Goal: Information Seeking & Learning: Learn about a topic

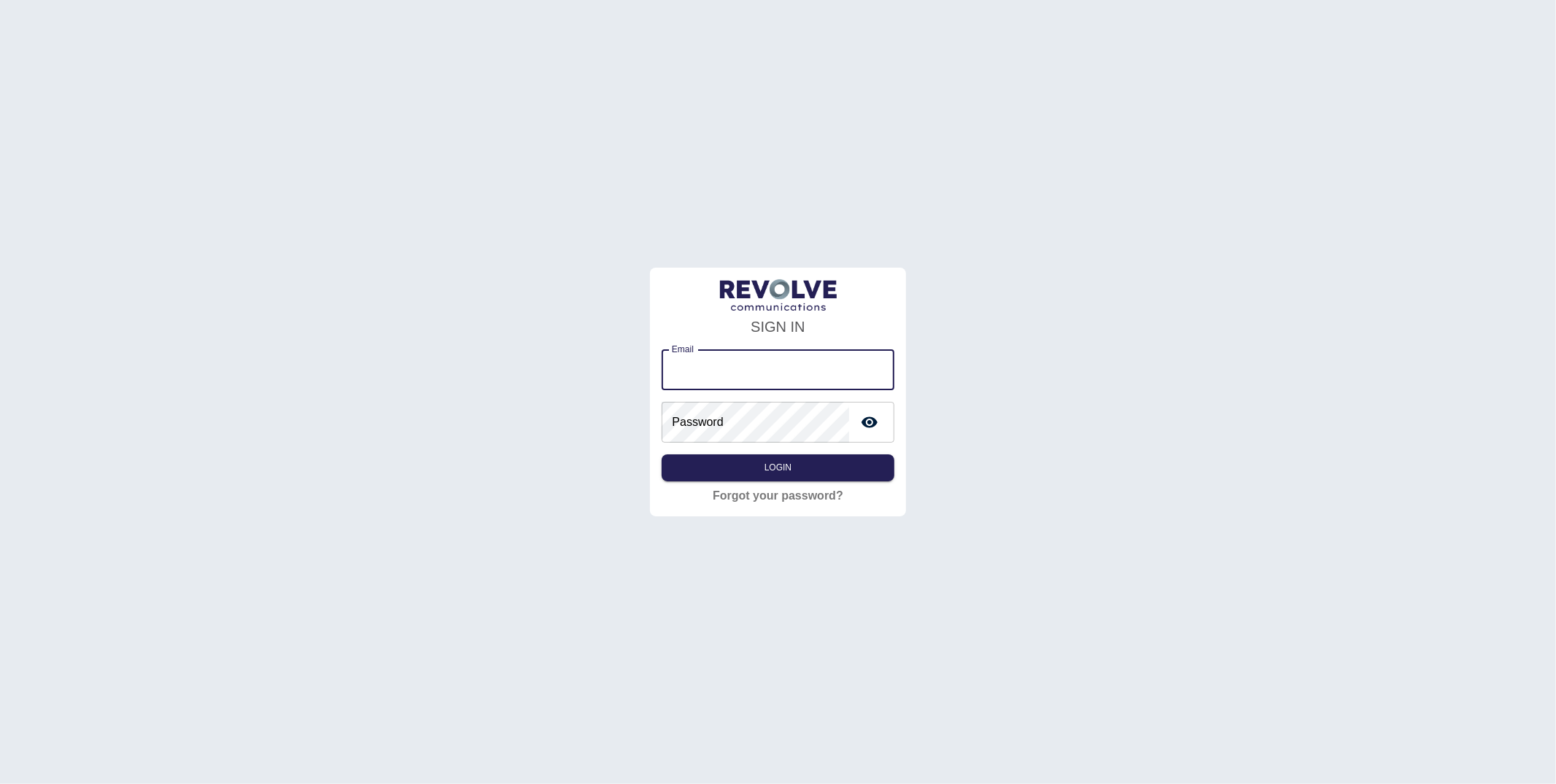
click at [704, 376] on input "Email" at bounding box center [778, 369] width 232 height 41
type input "**********"
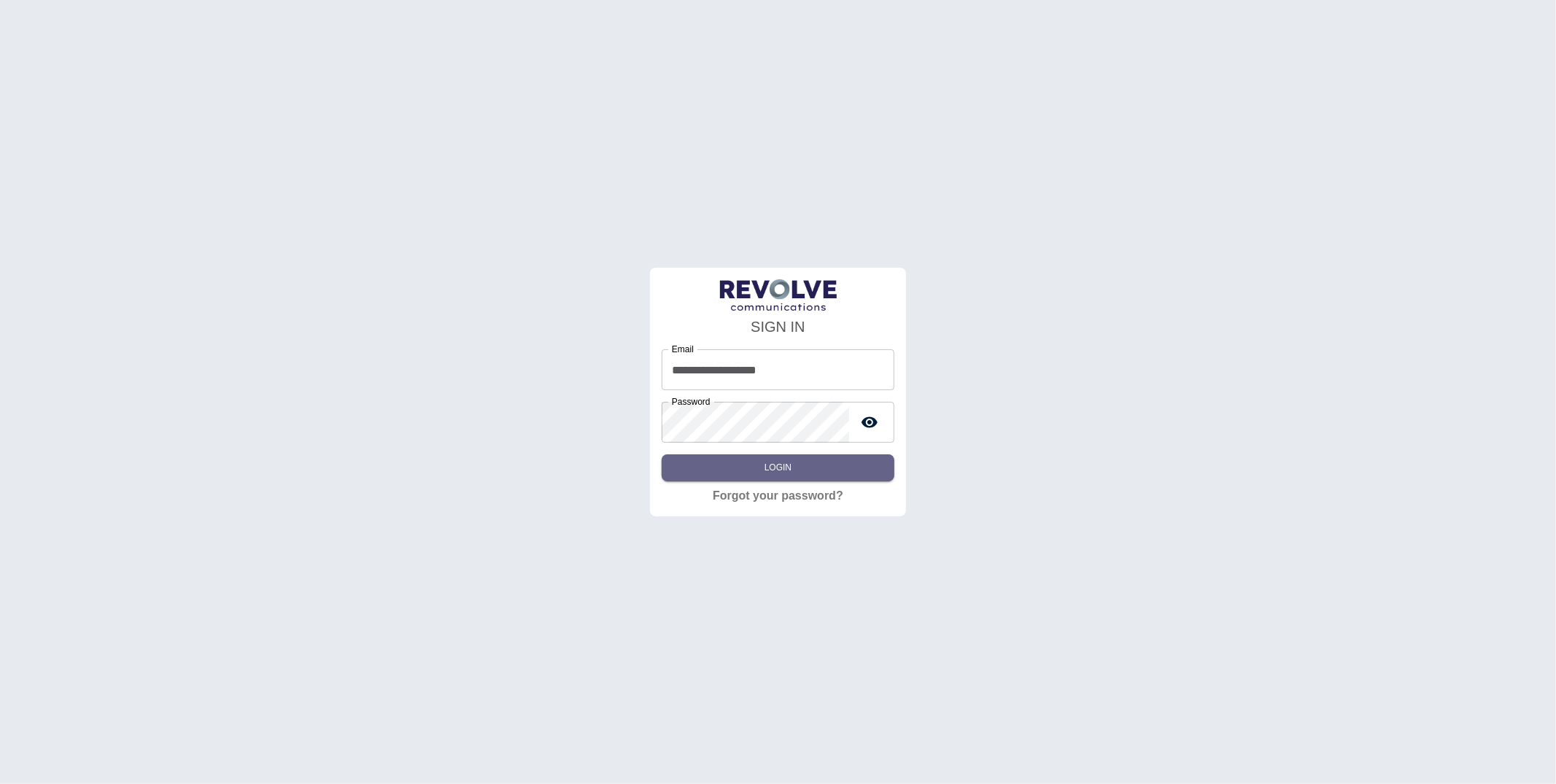
drag, startPoint x: 770, startPoint y: 466, endPoint x: 773, endPoint y: 457, distance: 9.5
click at [770, 467] on button "Login" at bounding box center [778, 468] width 232 height 27
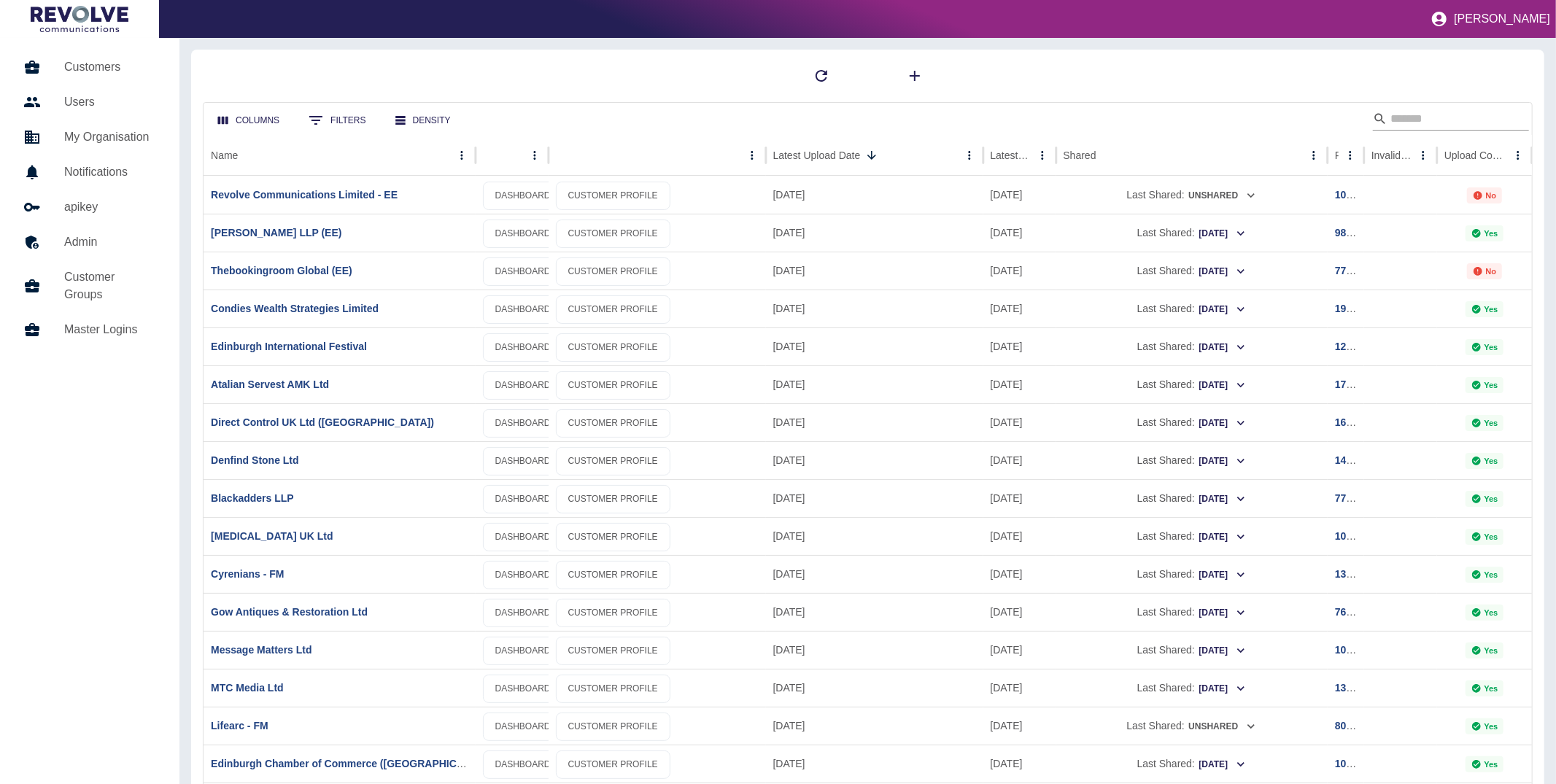
click at [1417, 120] on input "Search" at bounding box center [1448, 119] width 116 height 23
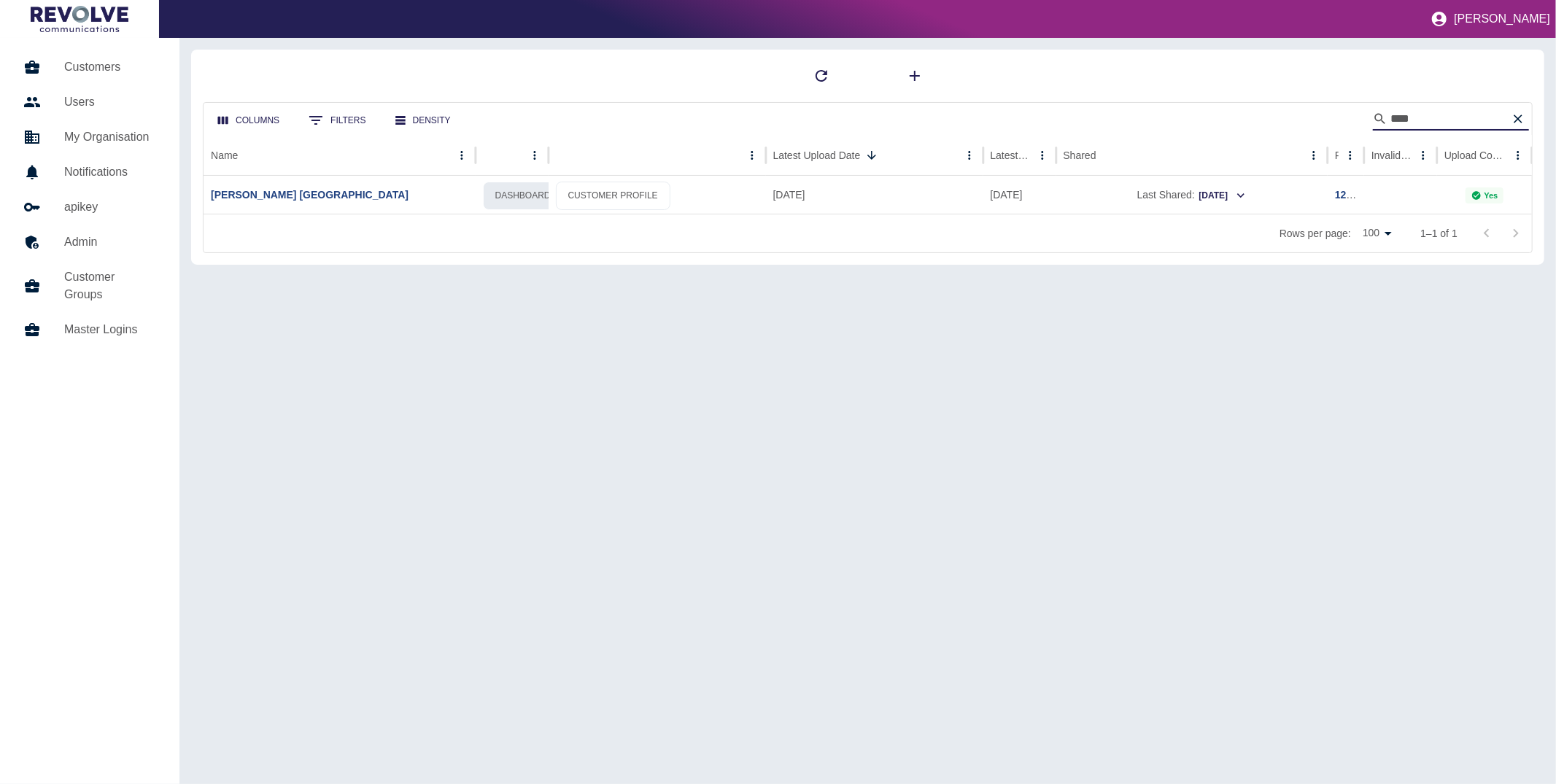
type input "****"
click at [510, 199] on link "DASHBOARD" at bounding box center [523, 195] width 80 height 28
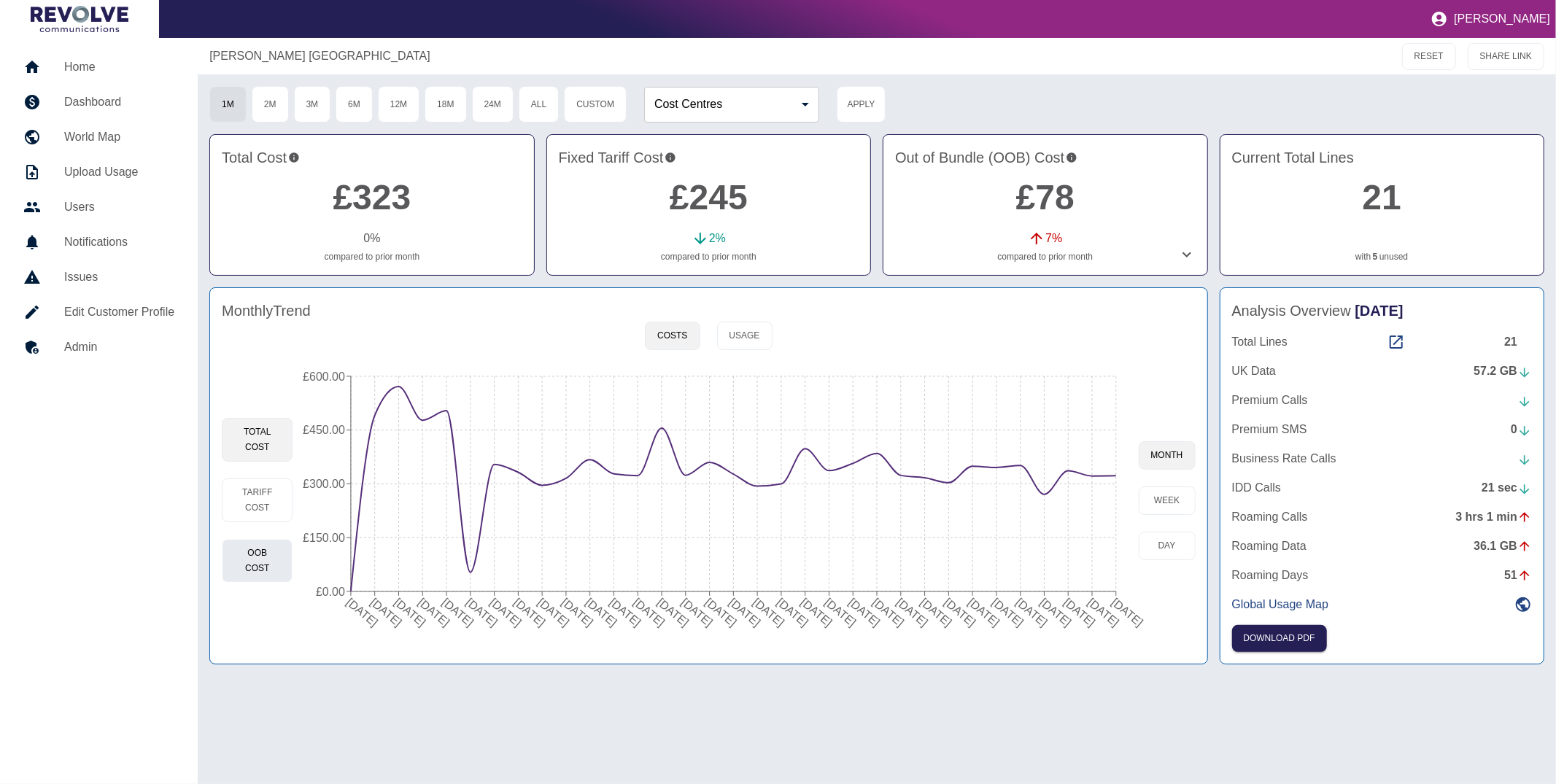
click at [266, 561] on button "OOB Cost" at bounding box center [257, 561] width 71 height 44
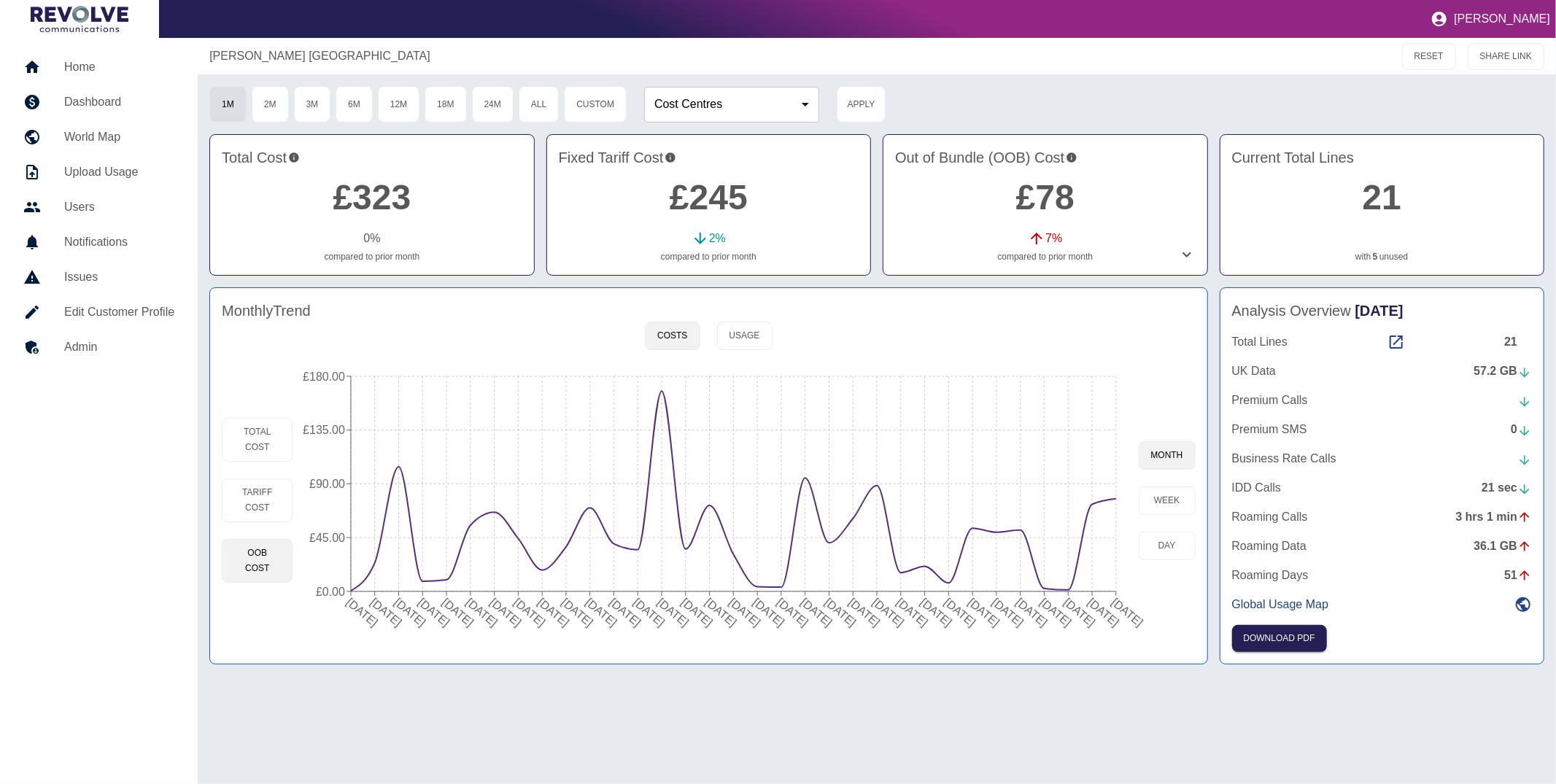
click at [1184, 258] on icon at bounding box center [1187, 254] width 18 height 18
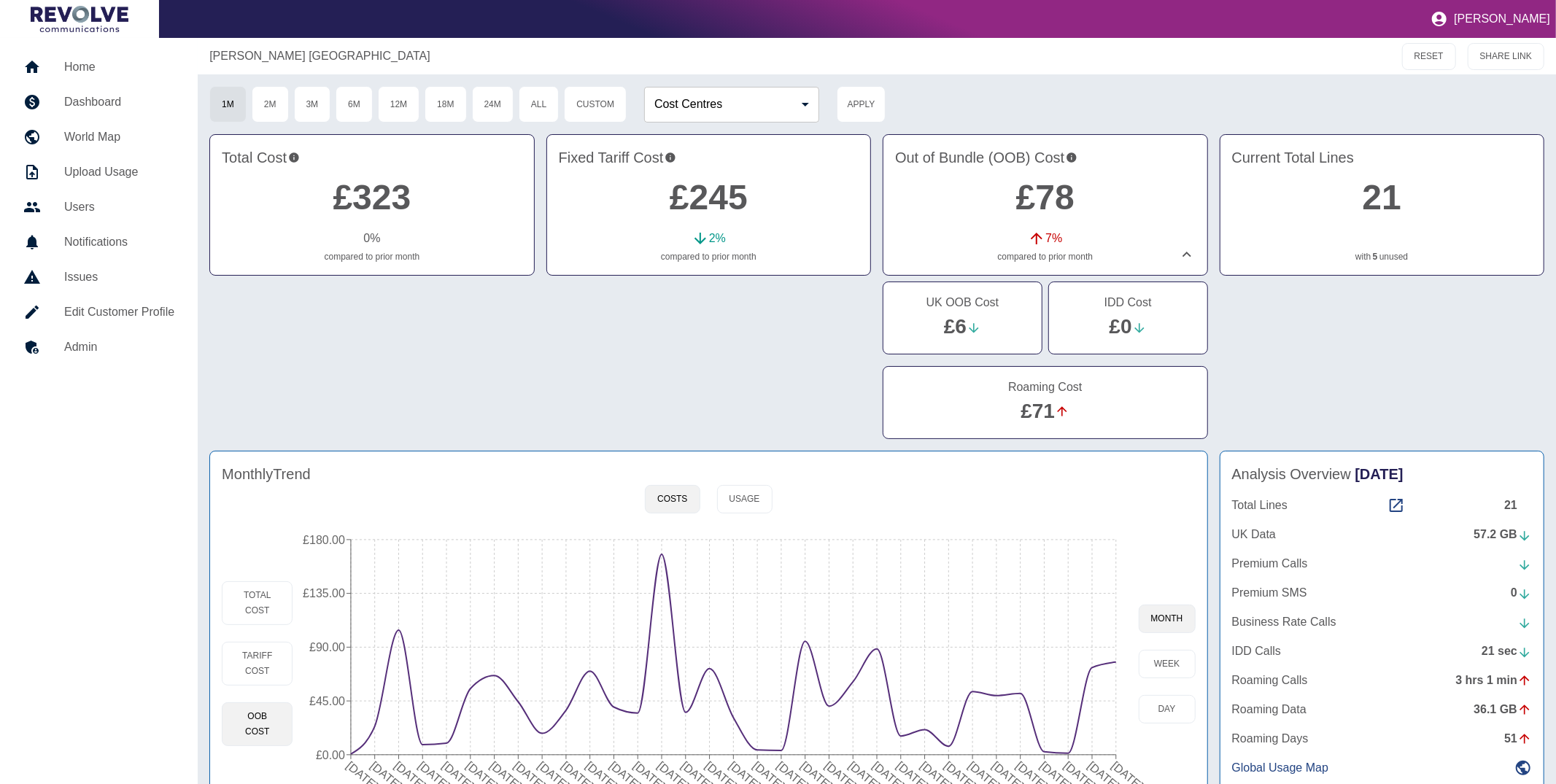
click at [1026, 413] on link "£71" at bounding box center [1038, 411] width 35 height 22
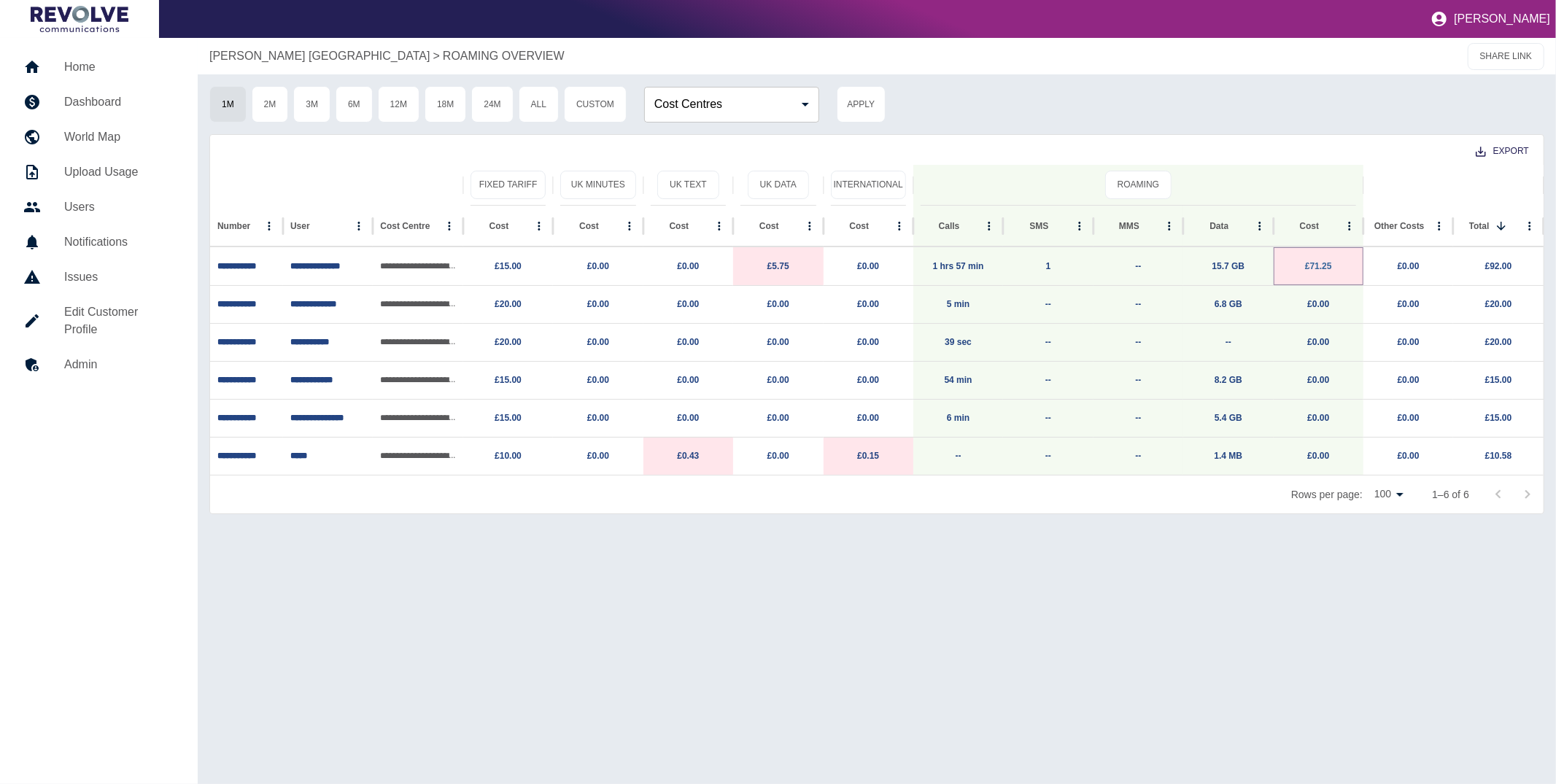
click at [1318, 266] on link "£71.25" at bounding box center [1318, 266] width 27 height 10
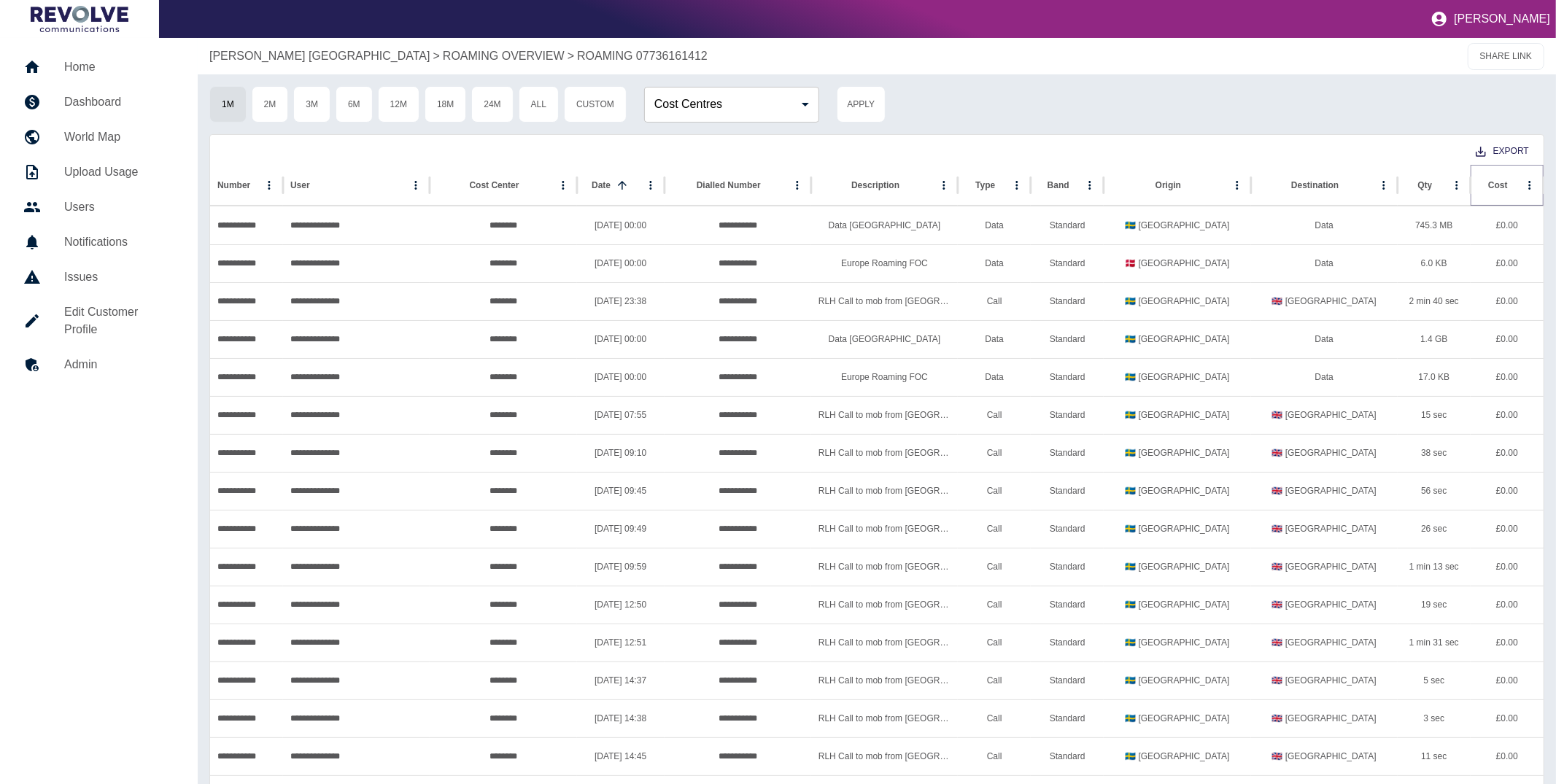
click at [1513, 189] on icon "Sort" at bounding box center [1520, 185] width 13 height 13
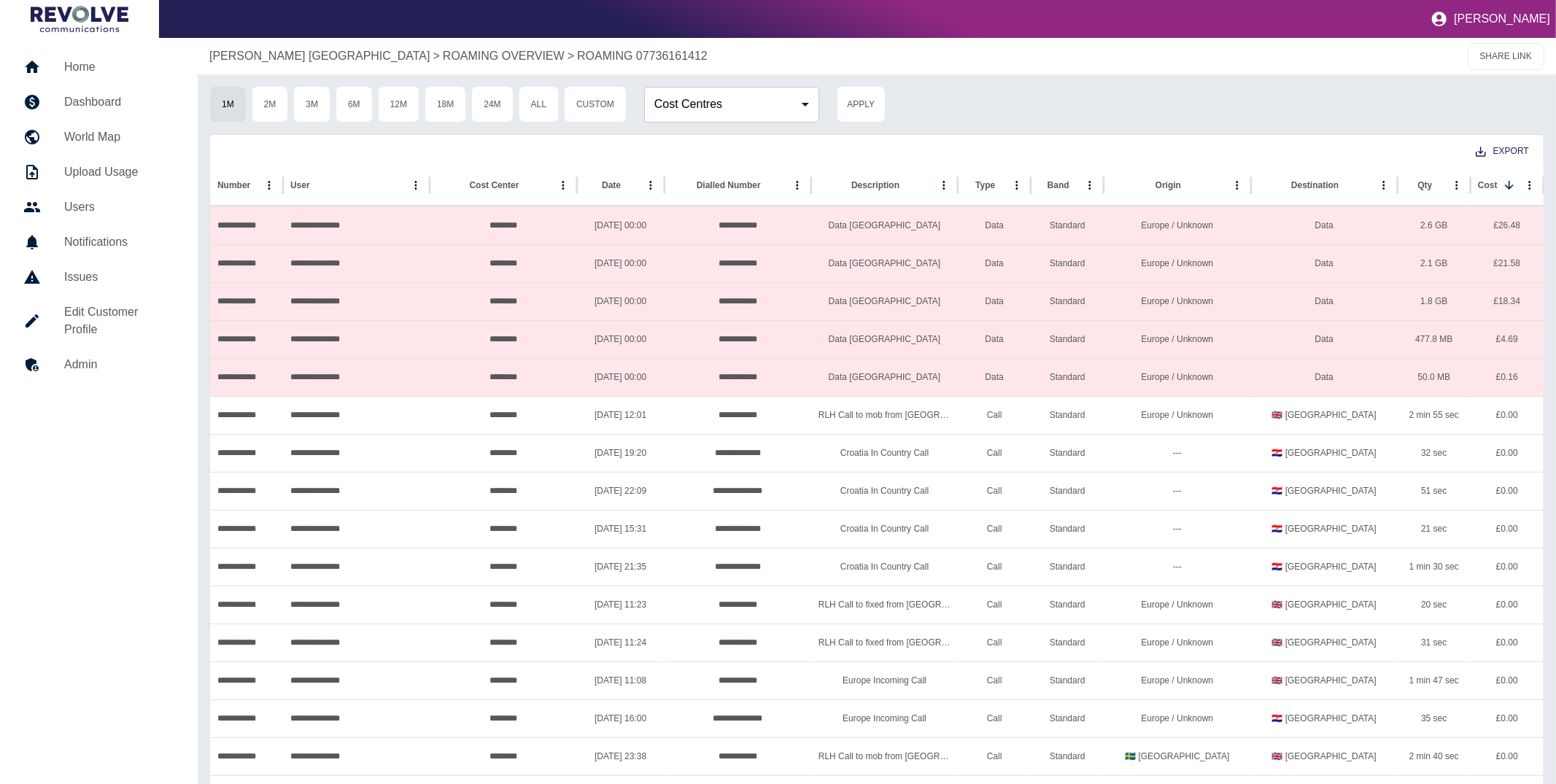
click at [299, 51] on p "[PERSON_NAME] [GEOGRAPHIC_DATA]" at bounding box center [319, 56] width 221 height 18
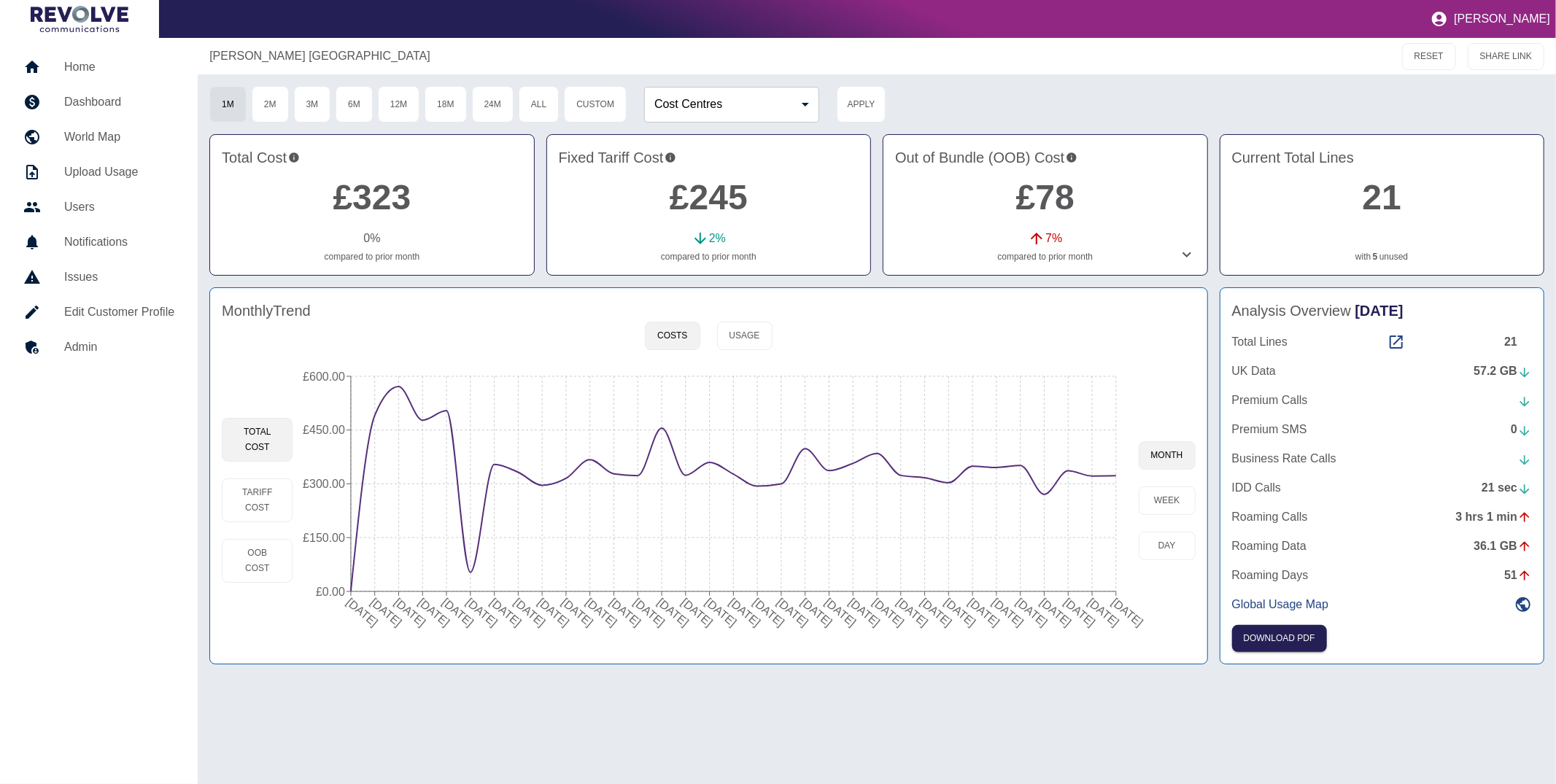
click at [1382, 189] on link "21" at bounding box center [1382, 197] width 39 height 39
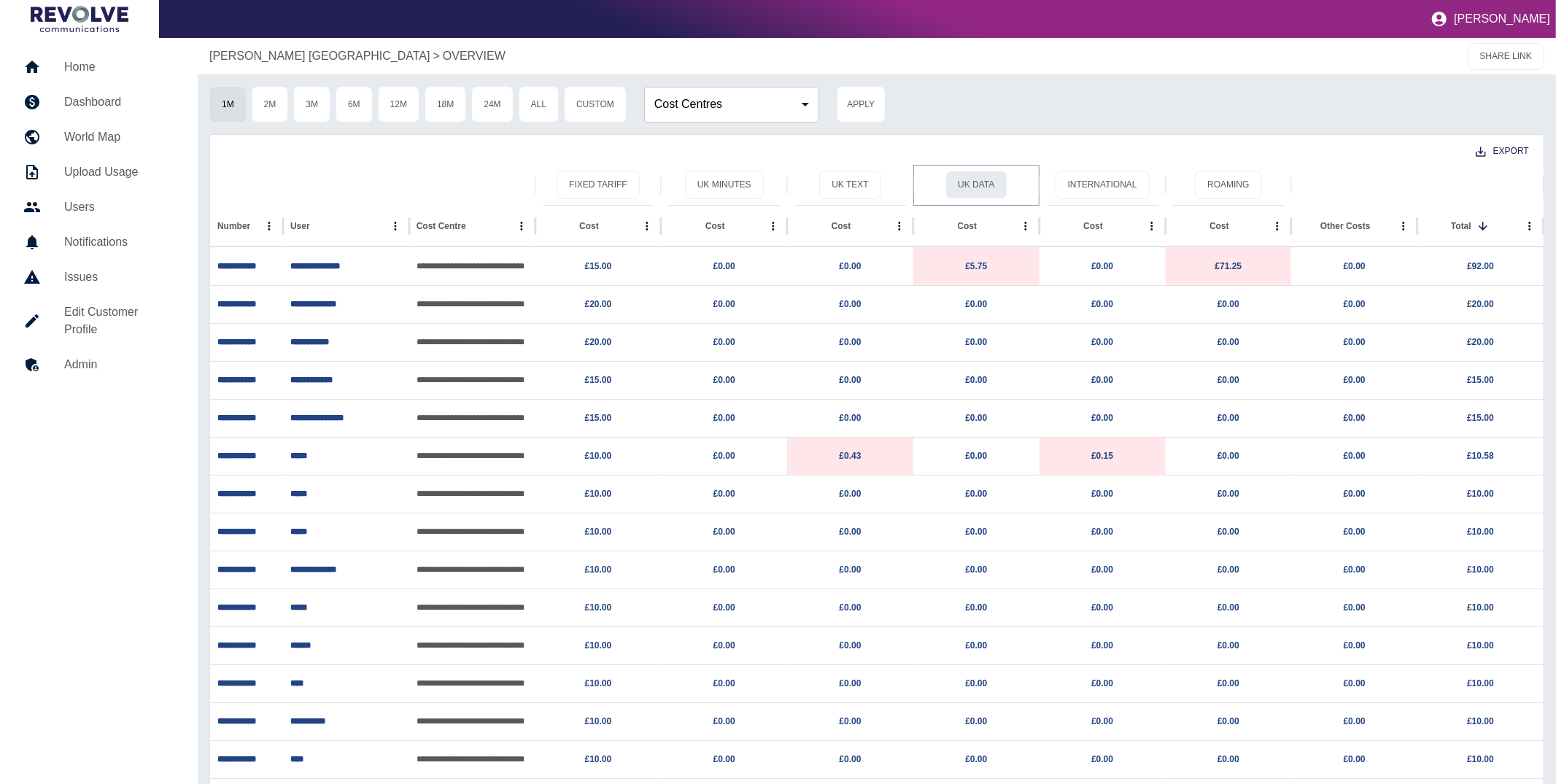
click at [981, 181] on button "UK Data" at bounding box center [976, 185] width 61 height 28
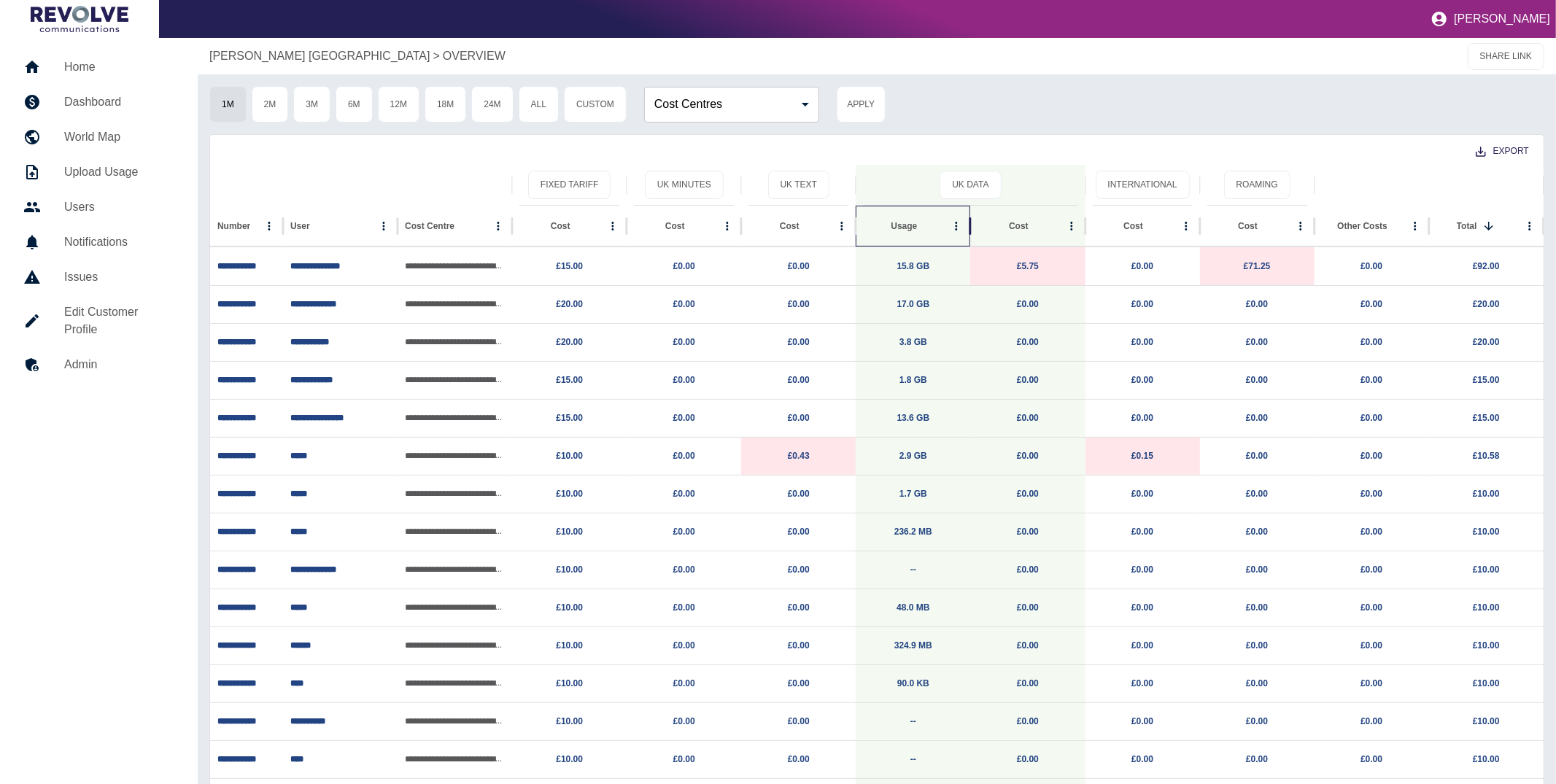
click at [907, 229] on div "Usage" at bounding box center [904, 225] width 26 height 10
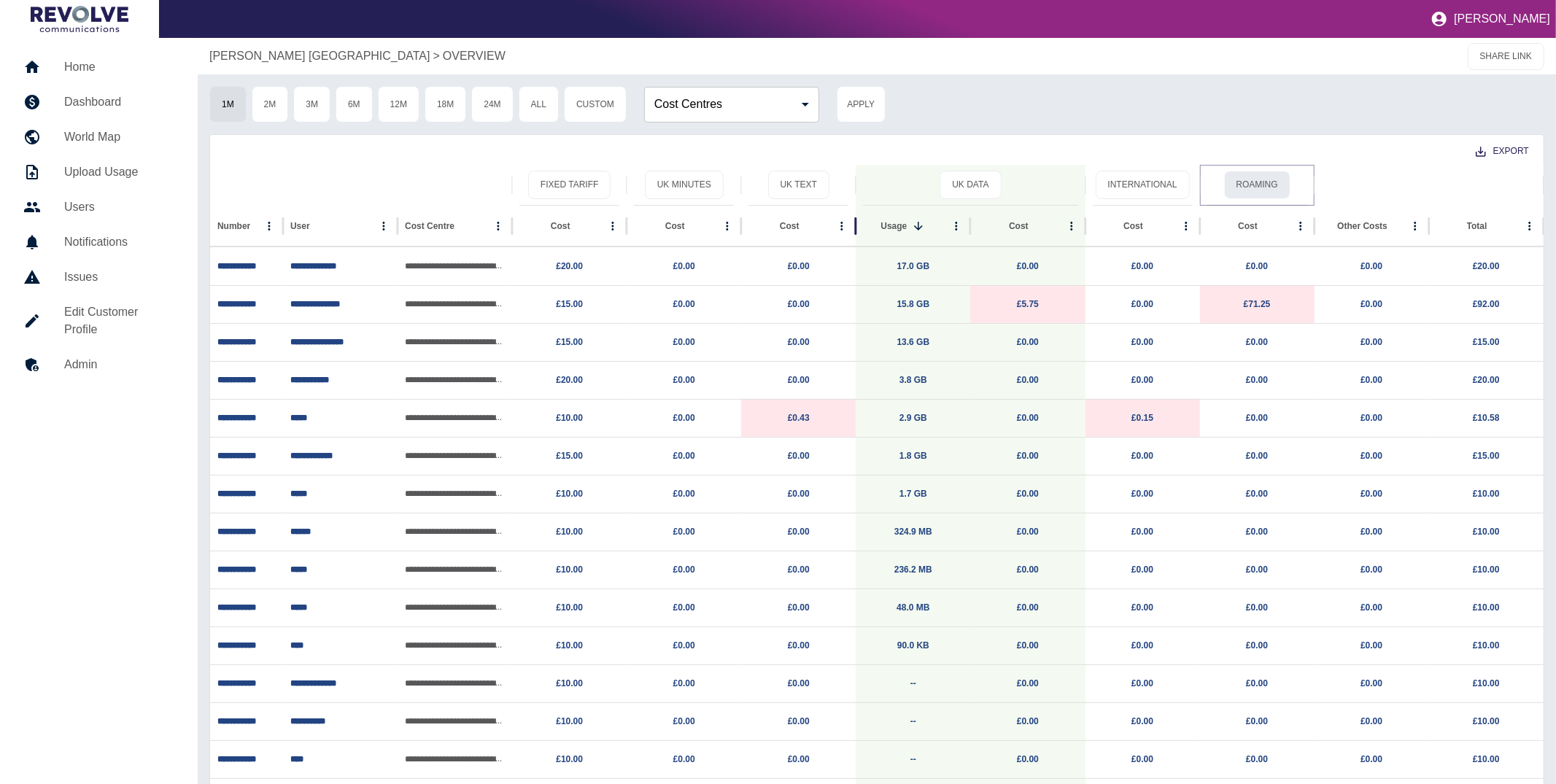
click at [1257, 190] on button "Roaming" at bounding box center [1257, 185] width 67 height 28
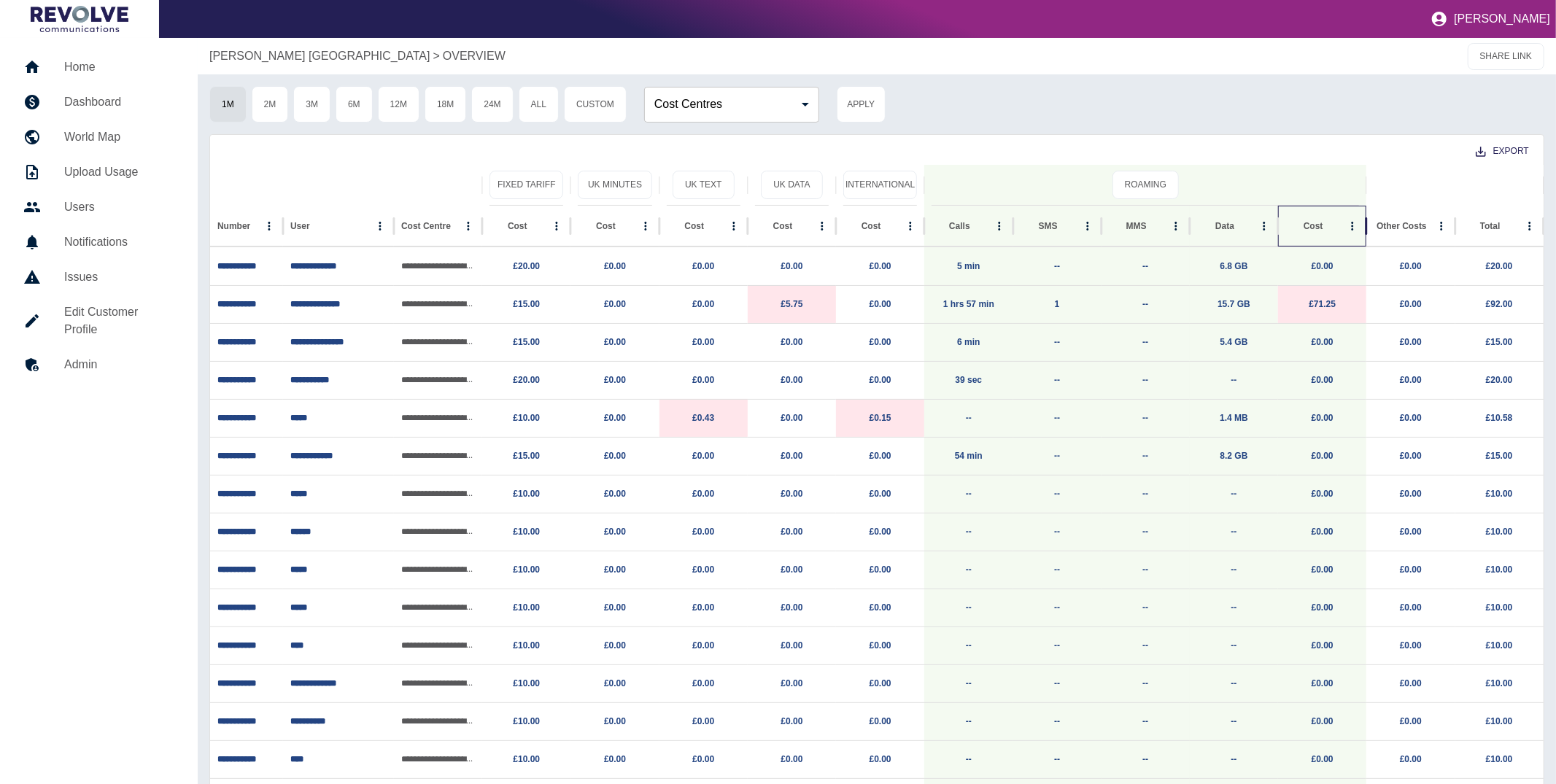
click at [1308, 232] on div "Cost" at bounding box center [1314, 225] width 57 height 40
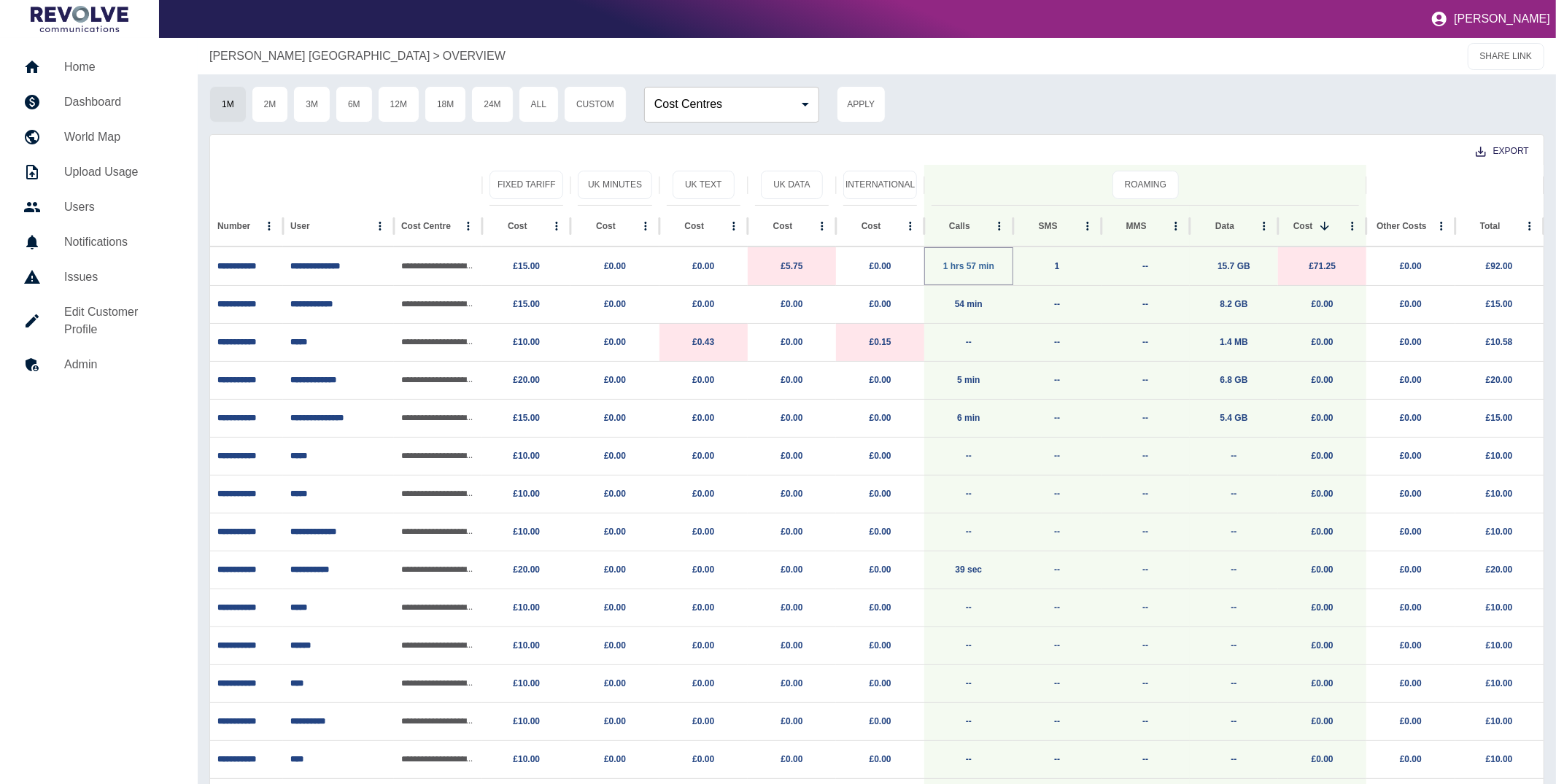
click at [991, 268] on link "1 hrs 57 min" at bounding box center [969, 266] width 51 height 10
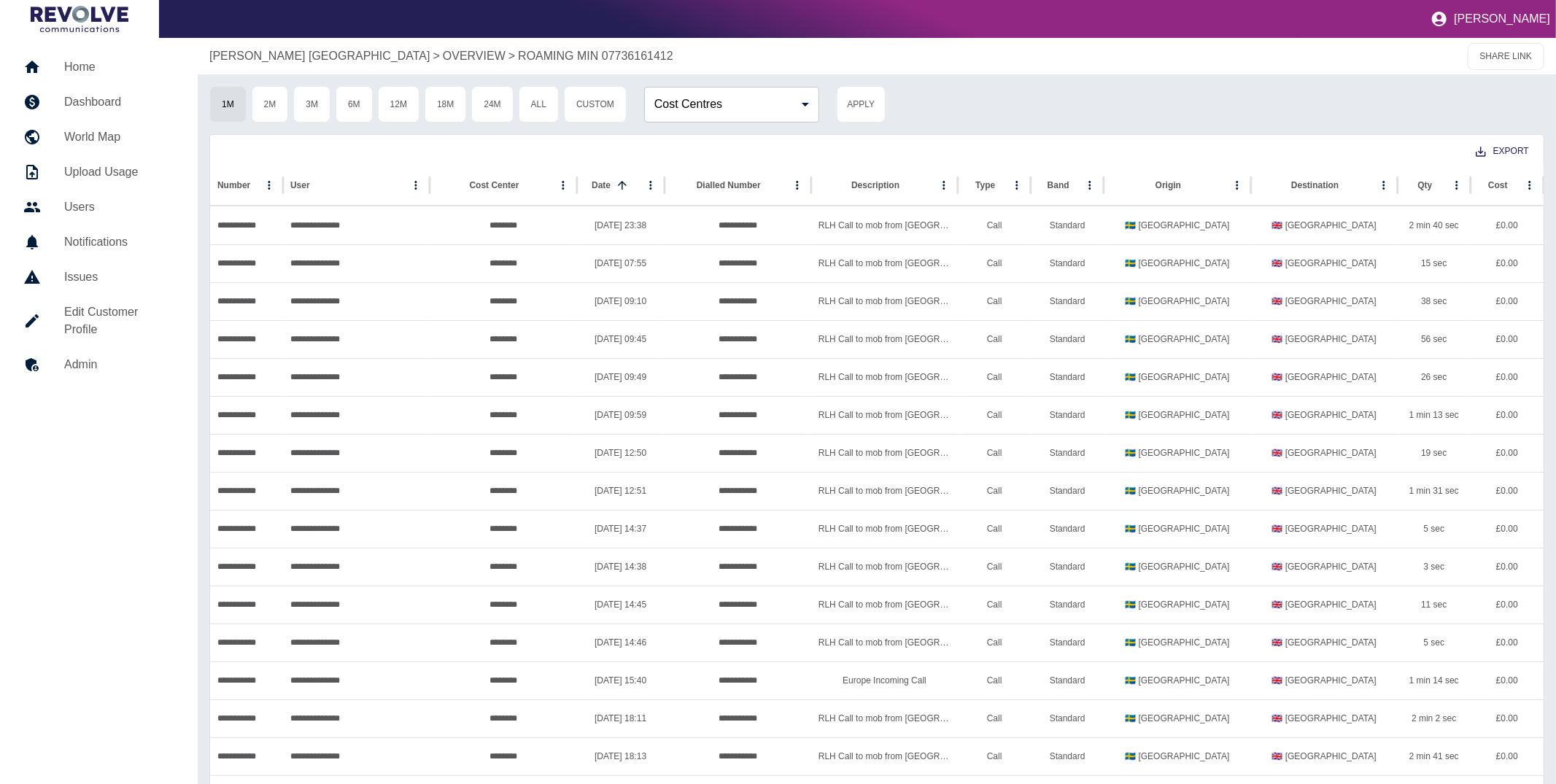
click at [315, 61] on p "[PERSON_NAME] [GEOGRAPHIC_DATA]" at bounding box center [319, 56] width 221 height 18
